Goal: Navigation & Orientation: Go to known website

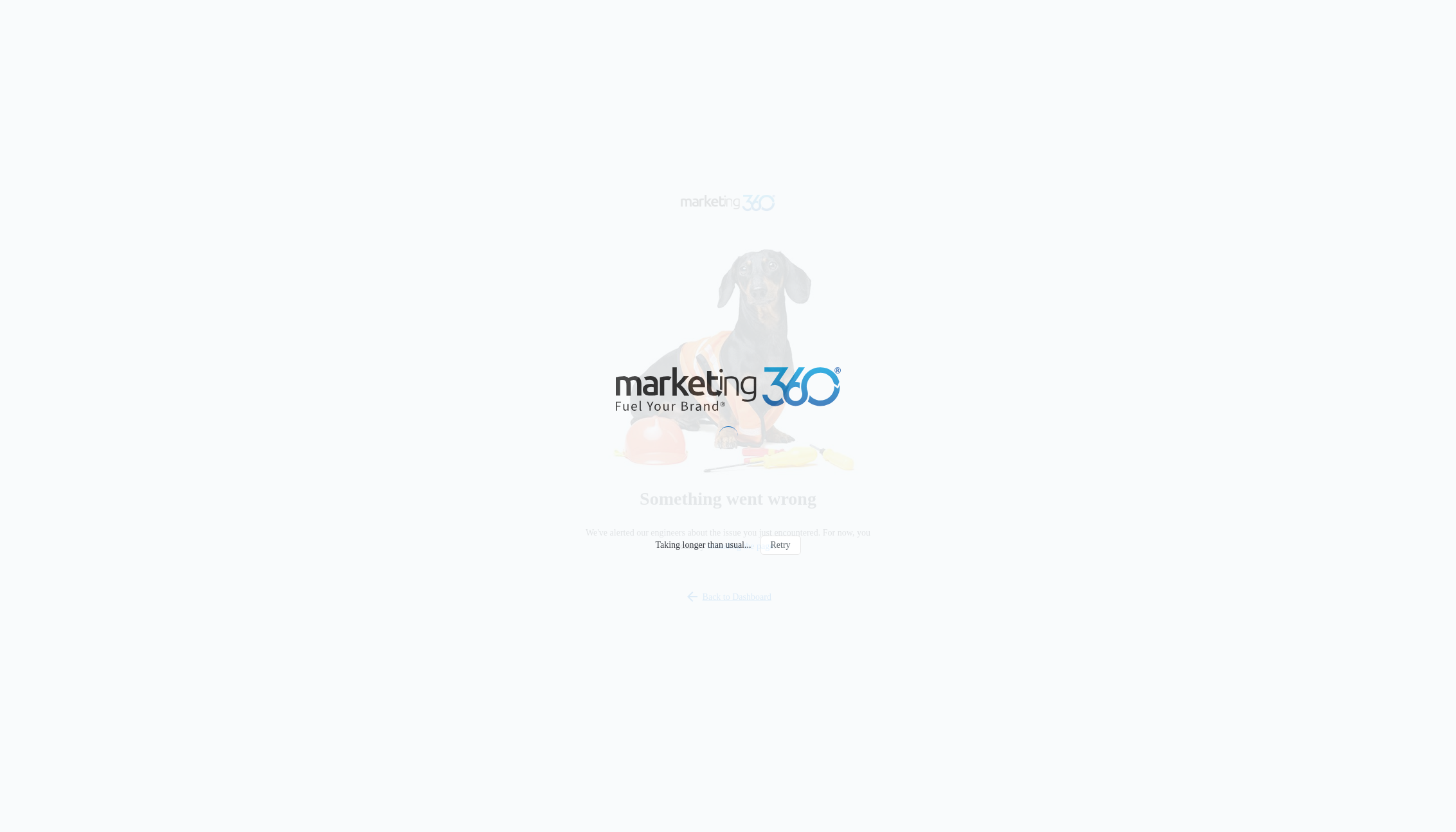
click at [427, 105] on div "Taking longer than usual... Retry" at bounding box center [728, 416] width 1456 height 832
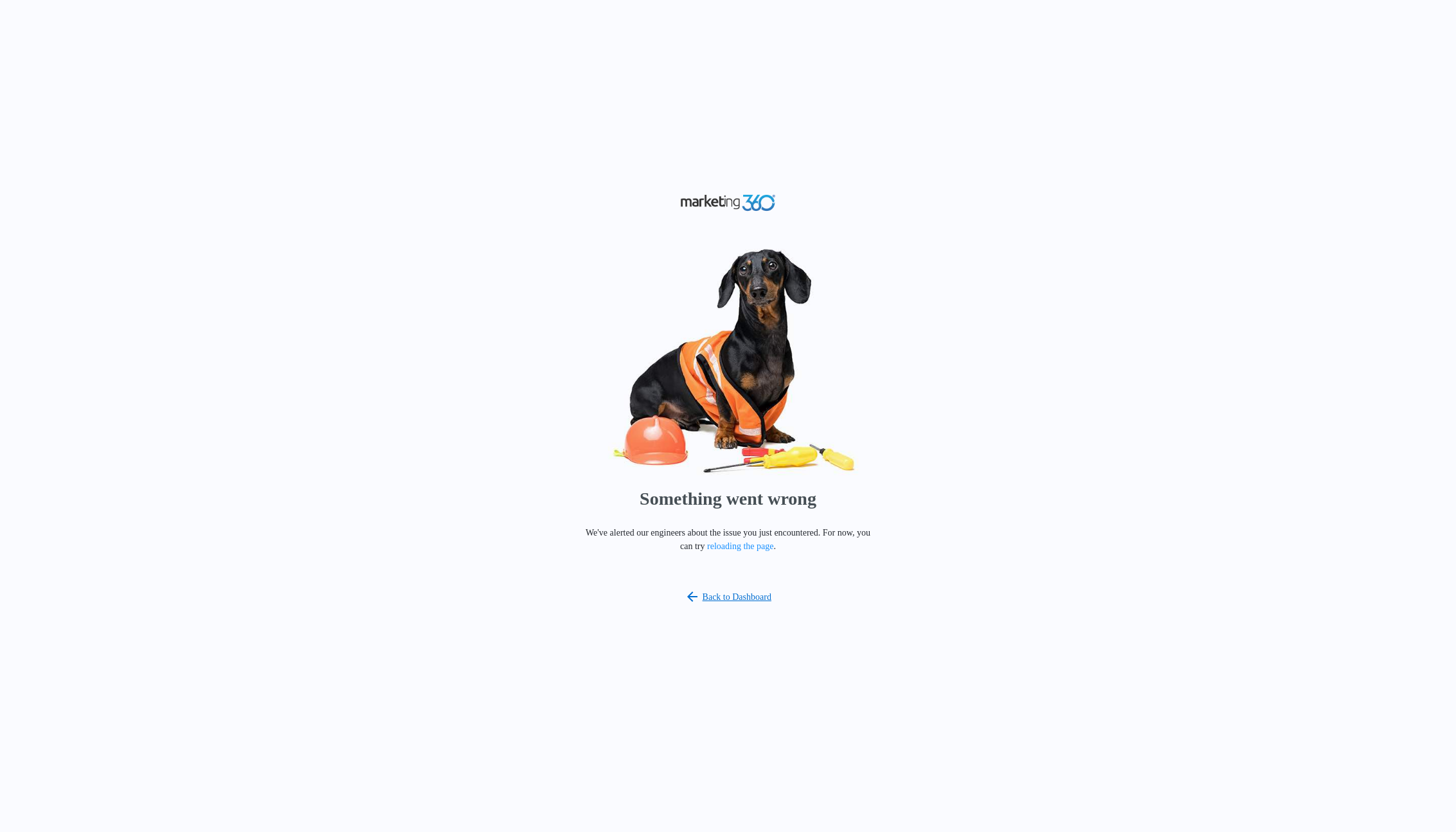
click at [602, 148] on div "Something went wrong We've alerted our engineers about the issue you just encou…" at bounding box center [728, 416] width 1456 height 832
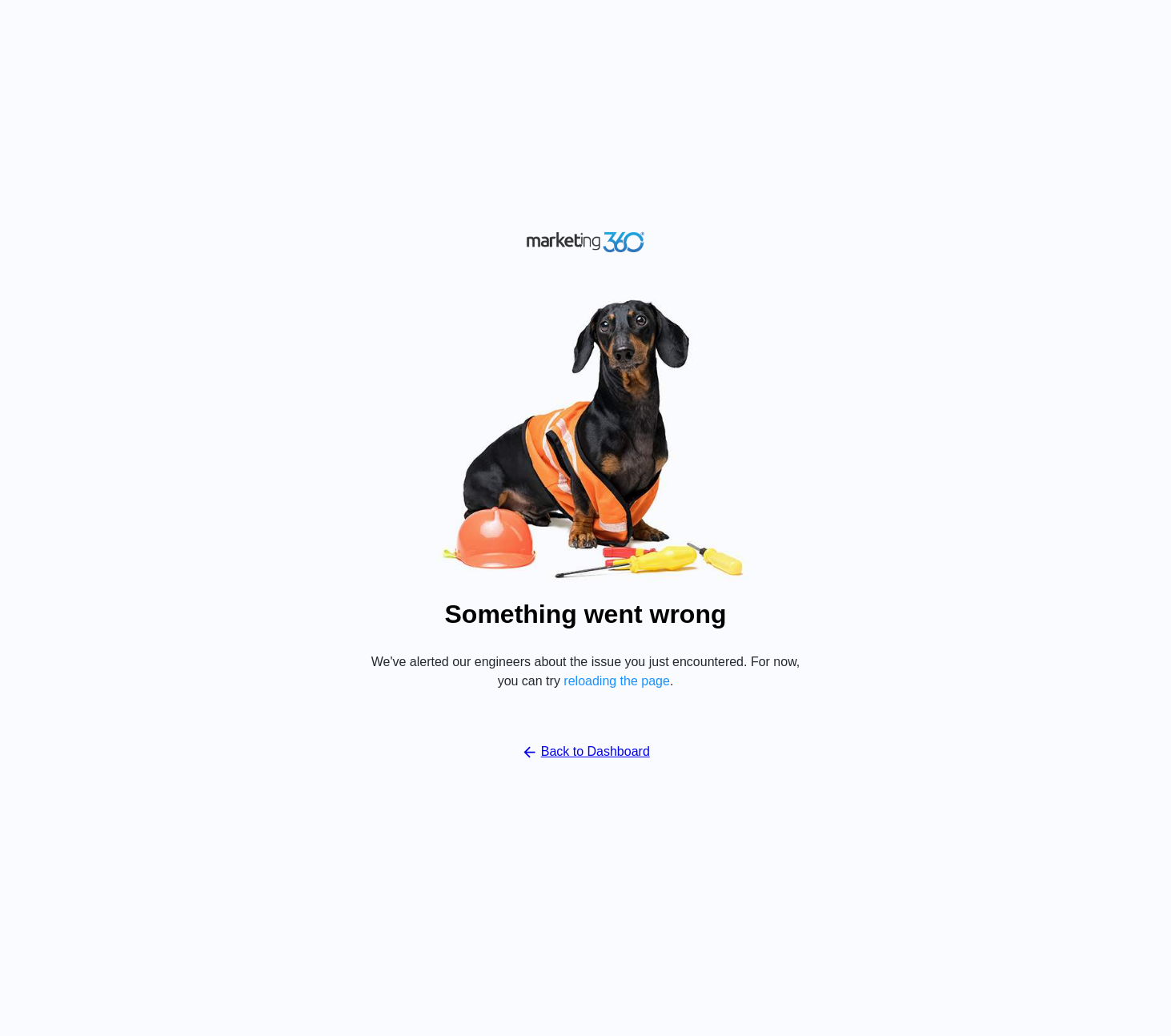
click at [1139, 392] on div "Something went wrong We've alerted our engineers about the issue you just encou…" at bounding box center [585, 518] width 1171 height 1036
